Goal: Task Accomplishment & Management: Manage account settings

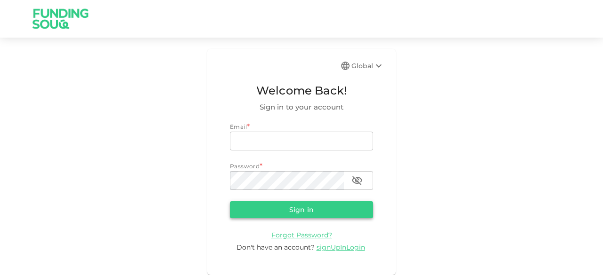
type input "[EMAIL_ADDRESS][DOMAIN_NAME]"
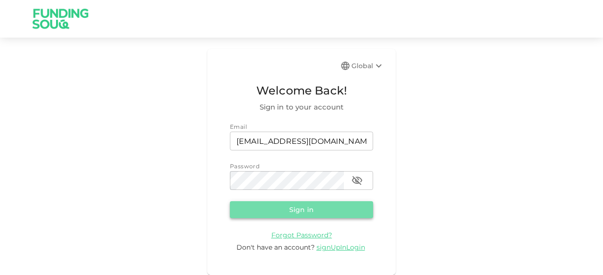
click at [290, 215] on button "Sign in" at bounding box center [301, 210] width 143 height 17
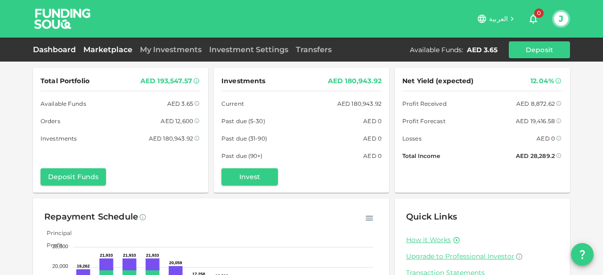
click at [109, 49] on link "Marketplace" at bounding box center [108, 49] width 57 height 9
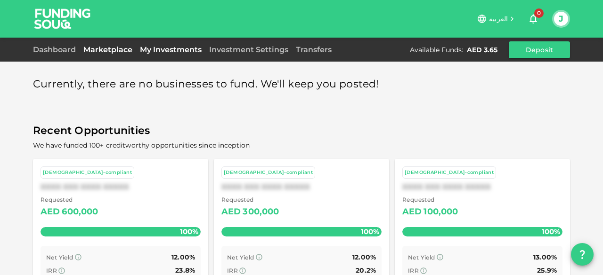
click at [174, 47] on link "My Investments" at bounding box center [170, 49] width 69 height 9
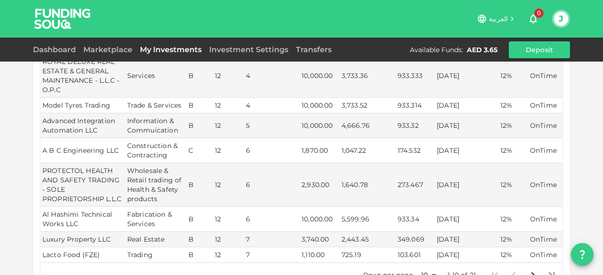
scroll to position [330, 0]
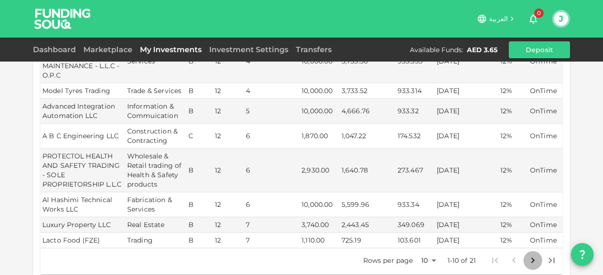
click at [532, 255] on icon "Go to next page" at bounding box center [532, 260] width 11 height 11
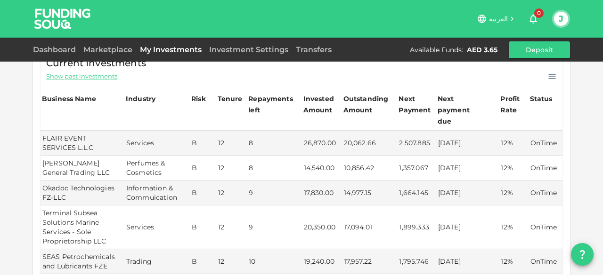
scroll to position [47, 0]
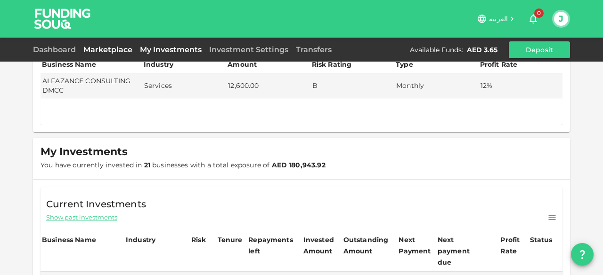
click at [105, 51] on link "Marketplace" at bounding box center [108, 49] width 57 height 9
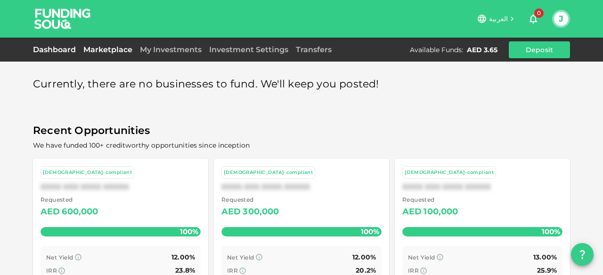
click at [44, 53] on link "Dashboard" at bounding box center [56, 49] width 47 height 9
